Goal: Find specific page/section: Find specific page/section

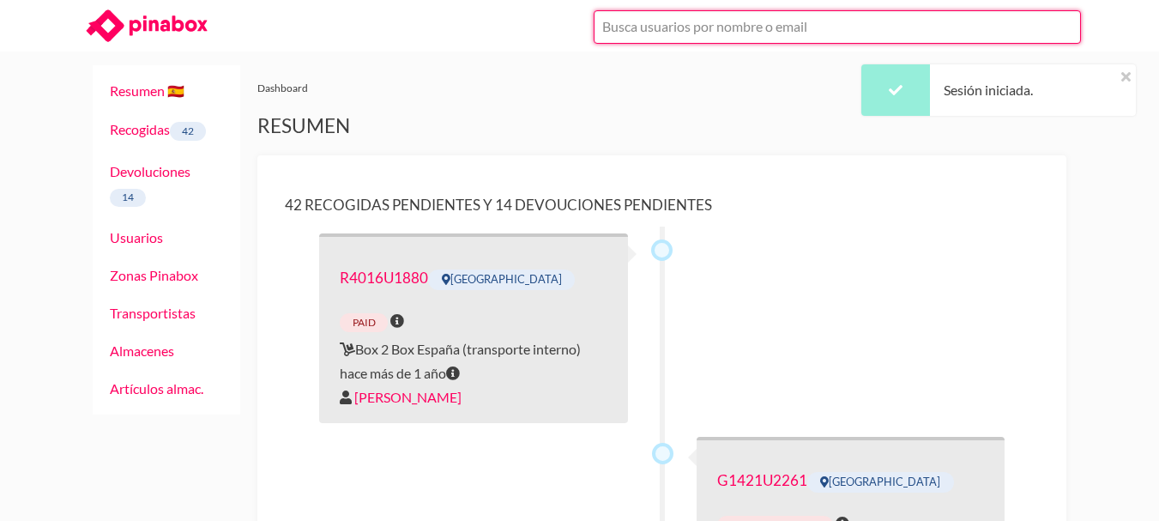
click at [778, 35] on input "text" at bounding box center [837, 26] width 487 height 33
paste input "[EMAIL_ADDRESS][DOMAIN_NAME]"
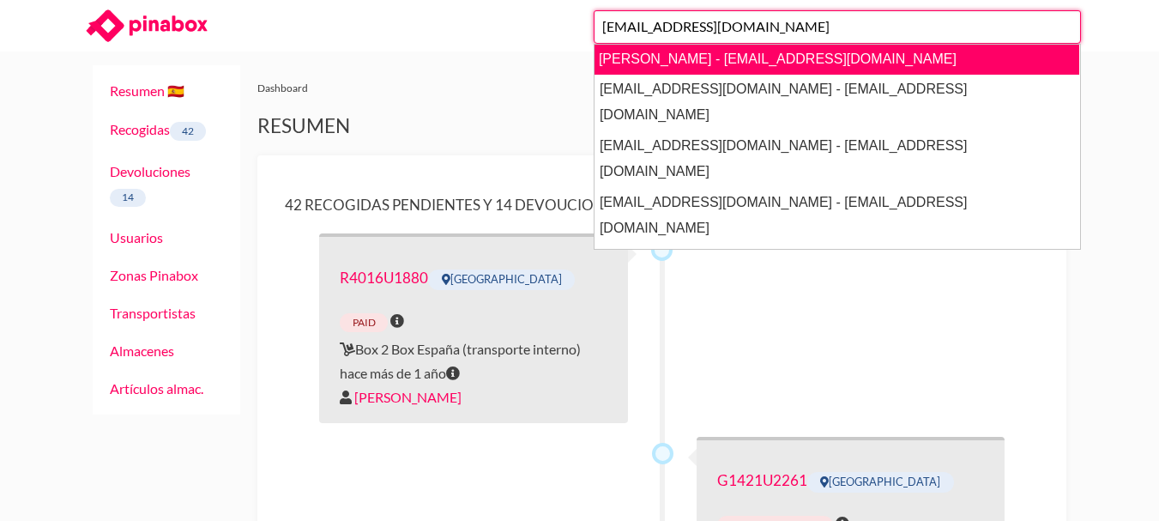
click at [621, 56] on link "[PERSON_NAME] - [EMAIL_ADDRESS][DOMAIN_NAME]" at bounding box center [837, 59] width 486 height 31
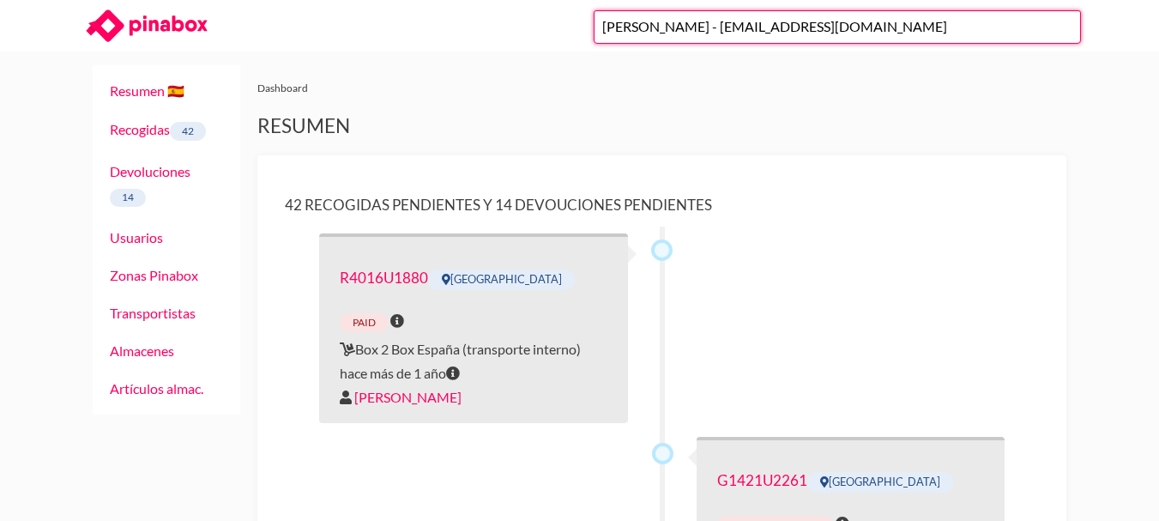
type input "[PERSON_NAME] - [EMAIL_ADDRESS][DOMAIN_NAME]"
